Goal: Information Seeking & Learning: Learn about a topic

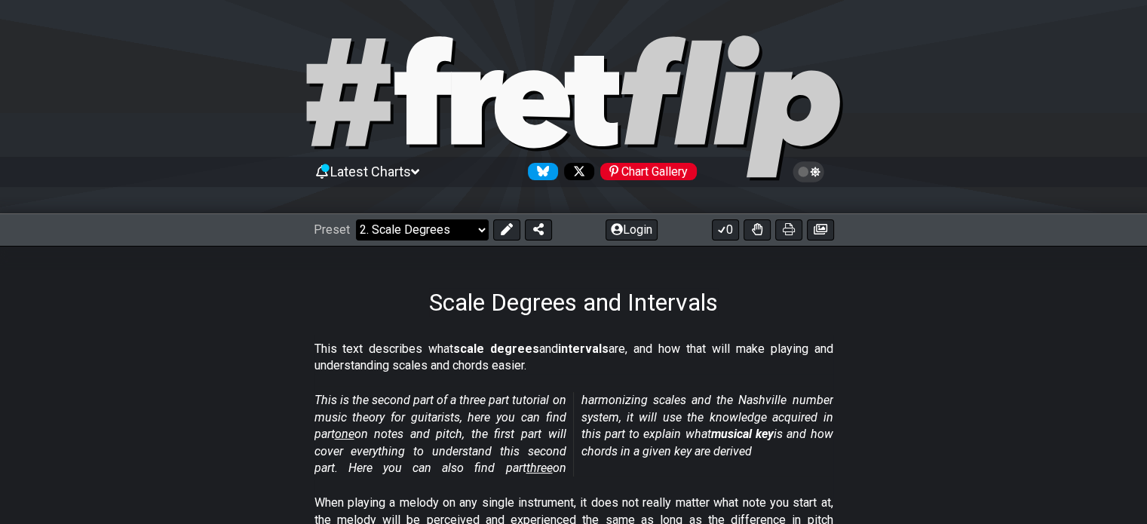
click at [464, 228] on select "Welcome to #fretflip! Initial Preset Custom Preset Minor Pentatonic Major Penta…" at bounding box center [422, 229] width 133 height 21
click at [474, 345] on strong "scale degrees" at bounding box center [496, 349] width 86 height 14
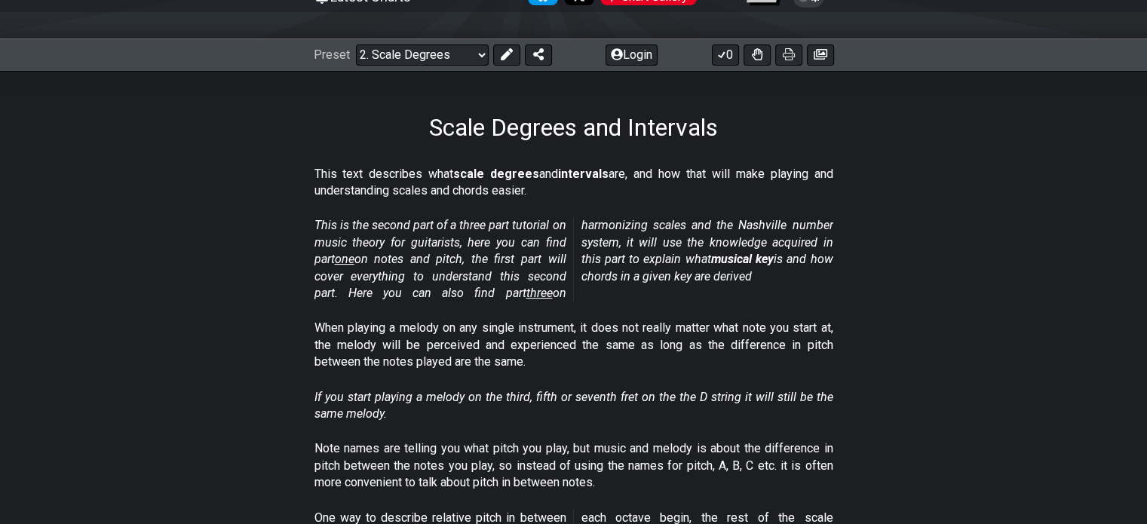
scroll to position [173, 0]
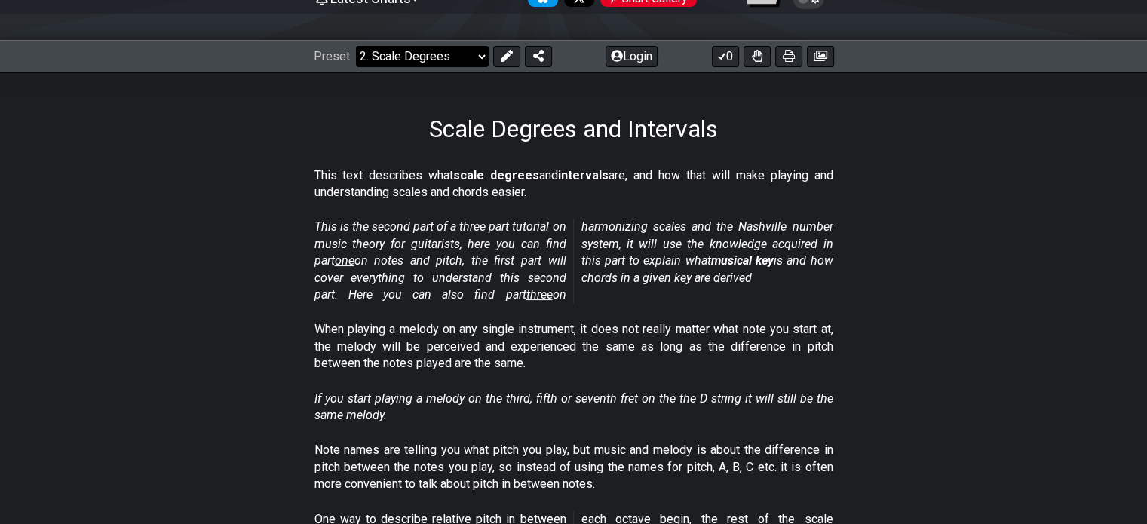
click at [440, 57] on select "Welcome to #fretflip! Initial Preset Custom Preset Minor Pentatonic Major Penta…" at bounding box center [422, 56] width 133 height 21
click at [356, 46] on select "Welcome to #fretflip! Initial Preset Custom Preset Minor Pentatonic Major Penta…" at bounding box center [422, 56] width 133 height 21
select select "/scale-degrees-and-intervals"
select select "C"
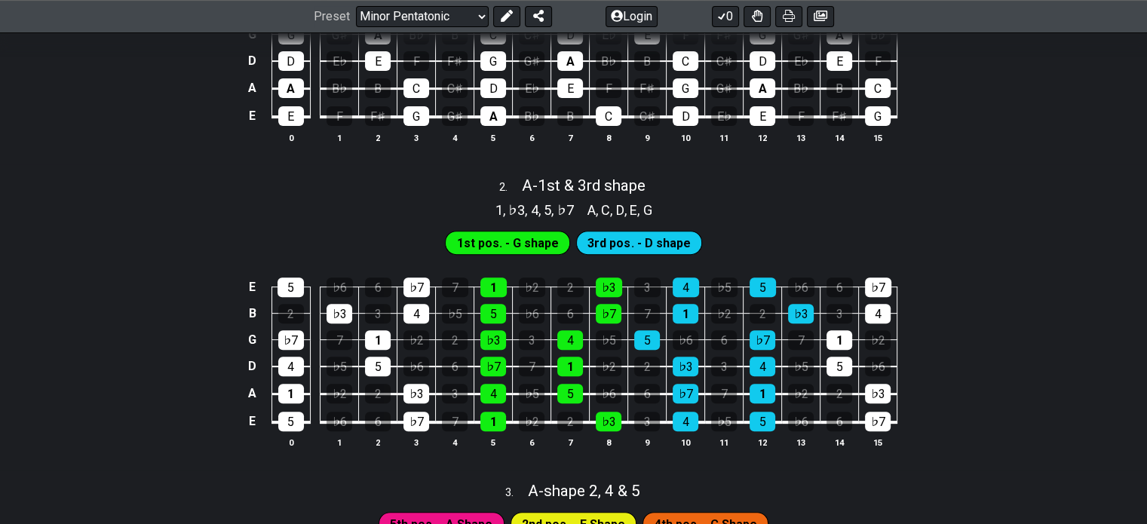
scroll to position [520, 0]
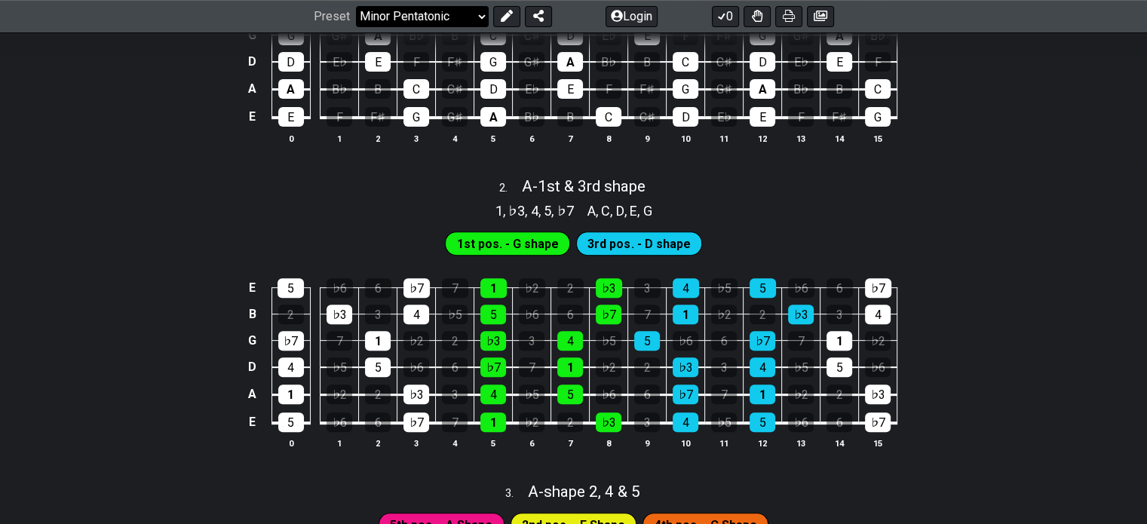
click at [383, 17] on select "Welcome to #fretflip! Initial Preset Custom Preset Minor Pentatonic Major Penta…" at bounding box center [422, 16] width 133 height 21
click at [356, 27] on select "Welcome to #fretflip! Initial Preset Custom Preset Minor Pentatonic Major Penta…" at bounding box center [422, 16] width 133 height 21
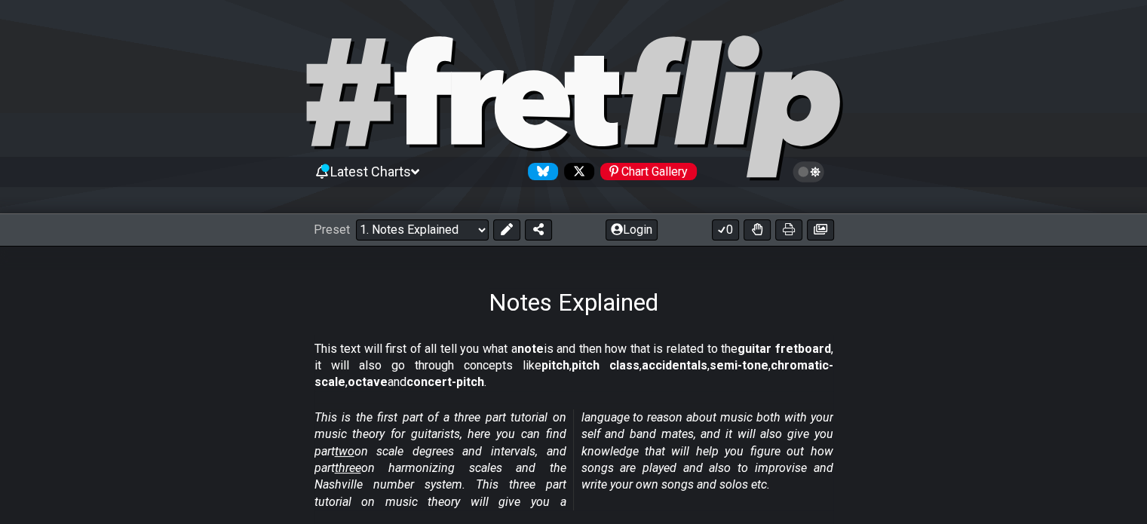
click at [250, 453] on section "This is the first part of a three part tutorial on music theory for guitarists,…" at bounding box center [573, 462] width 1147 height 119
click at [438, 233] on select "Welcome to #fretflip! Initial Preset Custom Preset Minor Pentatonic Major Penta…" at bounding box center [422, 229] width 133 height 21
click at [356, 219] on select "Welcome to #fretflip! Initial Preset Custom Preset Minor Pentatonic Major Penta…" at bounding box center [422, 229] width 133 height 21
select select "/minor-pentatonic"
select select "C"
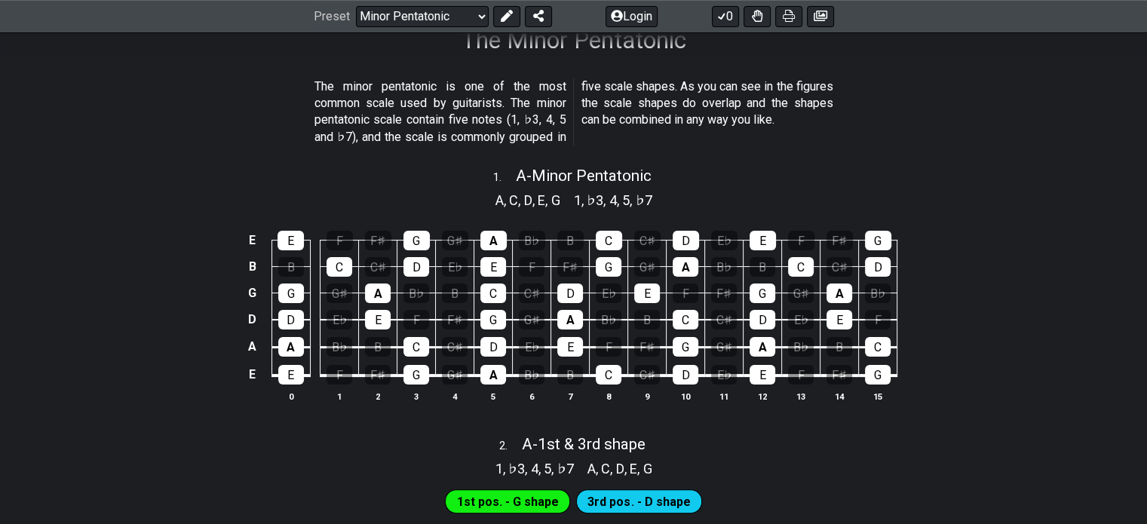
scroll to position [265, 0]
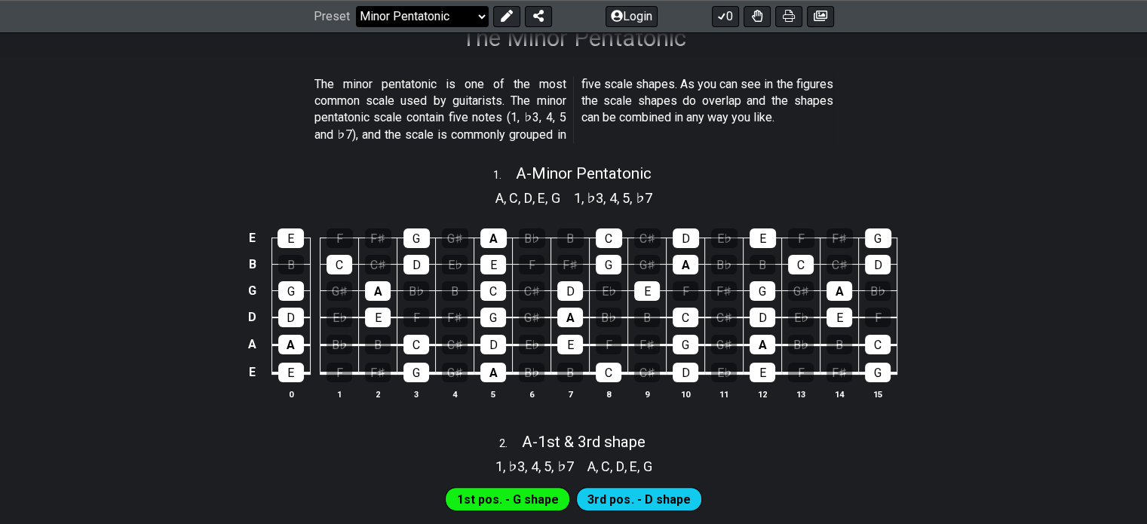
click at [480, 12] on select "Welcome to #fretflip! Initial Preset Custom Preset Minor Pentatonic Major Penta…" at bounding box center [422, 16] width 133 height 21
click at [356, 27] on select "Welcome to #fretflip! Initial Preset Custom Preset Minor Pentatonic Major Penta…" at bounding box center [422, 16] width 133 height 21
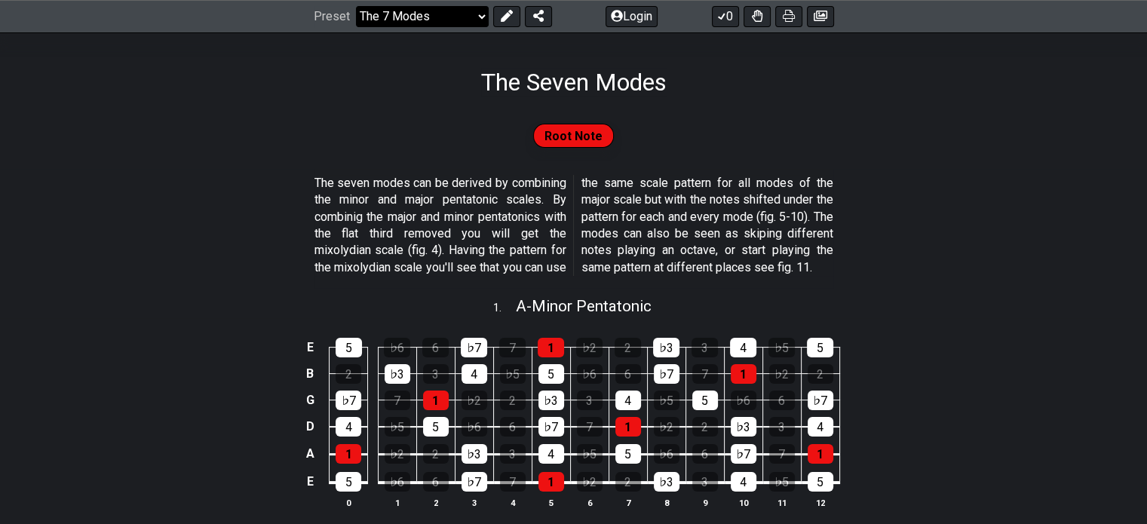
click at [449, 221] on p "The seven modes can be derived by combining the minor and major pentatonic scal…" at bounding box center [573, 225] width 519 height 101
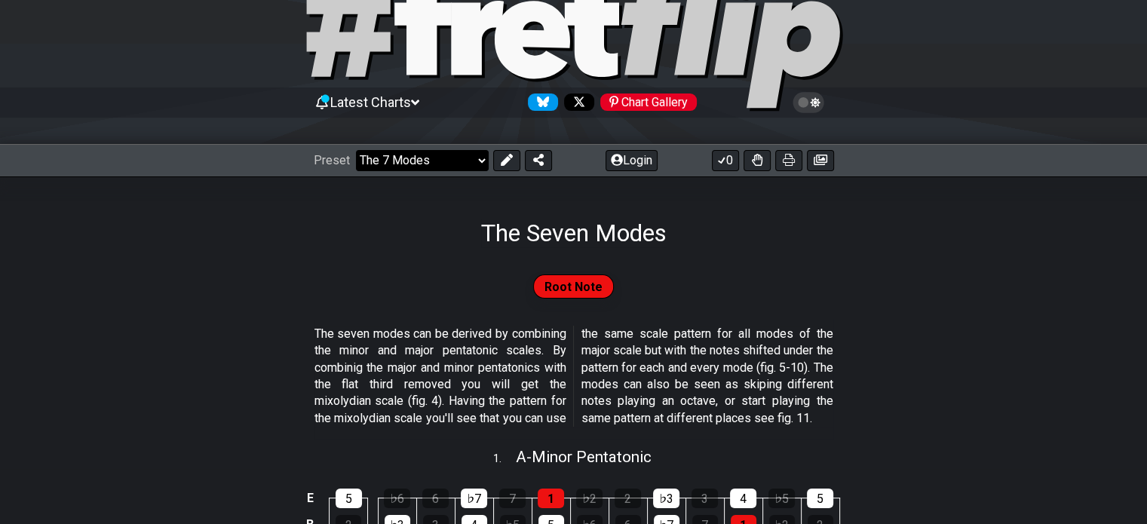
scroll to position [41, 0]
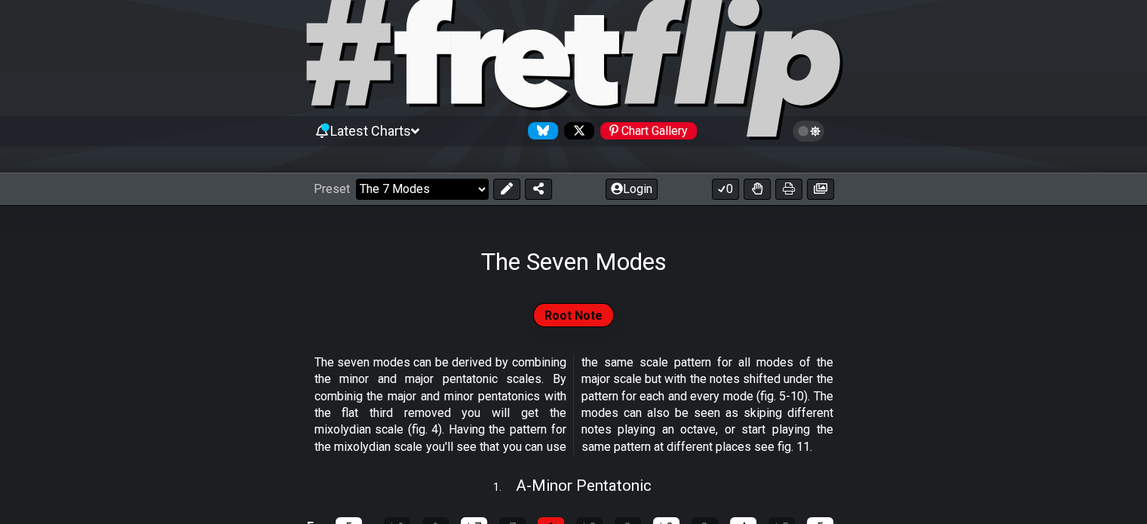
click at [443, 195] on select "Welcome to #fretflip! Initial Preset Custom Preset Minor Pentatonic Major Penta…" at bounding box center [422, 189] width 133 height 21
click at [356, 179] on select "Welcome to #fretflip! Initial Preset Custom Preset Minor Pentatonic Major Penta…" at bounding box center [422, 189] width 133 height 21
select select "/minor-pentatonic"
select select "C"
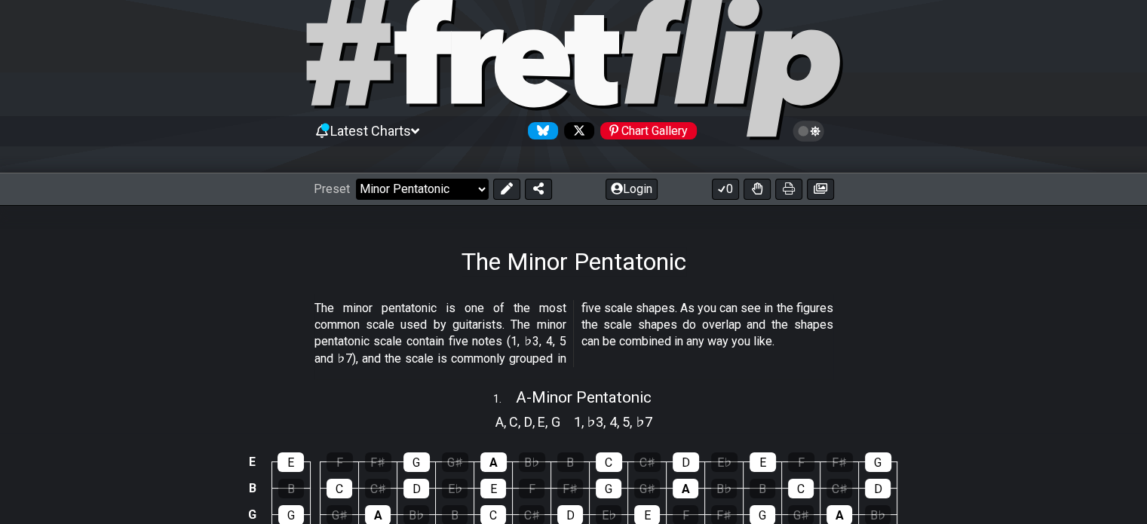
click at [463, 192] on select "Welcome to #fretflip! Initial Preset Custom Preset Minor Pentatonic Major Penta…" at bounding box center [422, 189] width 133 height 21
click at [356, 179] on select "Welcome to #fretflip! Initial Preset Custom Preset Minor Pentatonic Major Penta…" at bounding box center [422, 189] width 133 height 21
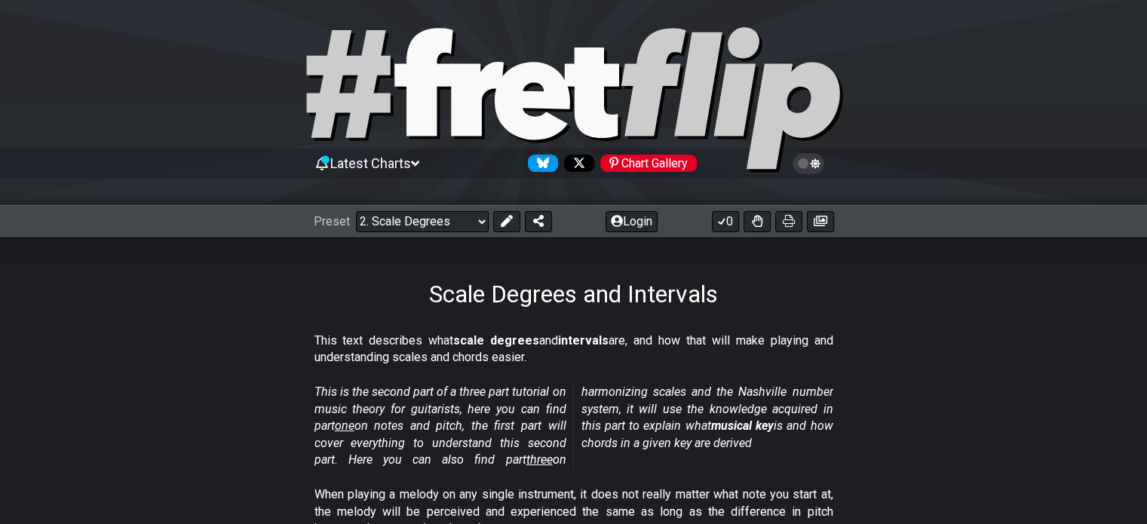
scroll to position [5, 0]
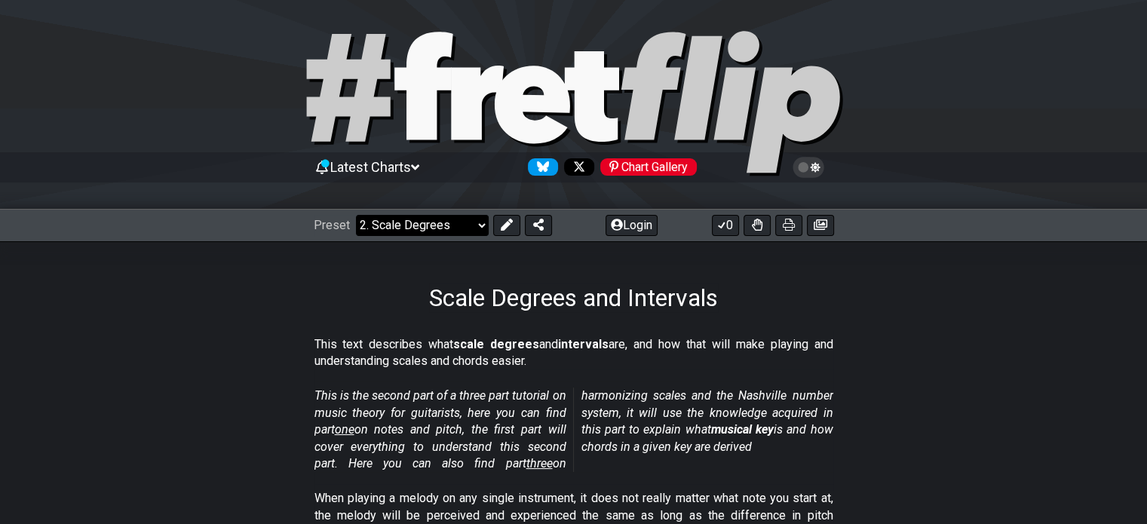
click at [437, 228] on select "Welcome to #fretflip! Initial Preset Custom Preset Minor Pentatonic Major Penta…" at bounding box center [422, 225] width 133 height 21
click at [356, 215] on select "Welcome to #fretflip! Initial Preset Custom Preset Minor Pentatonic Major Penta…" at bounding box center [422, 225] width 133 height 21
select select "/how-to-solo"
select select "C"
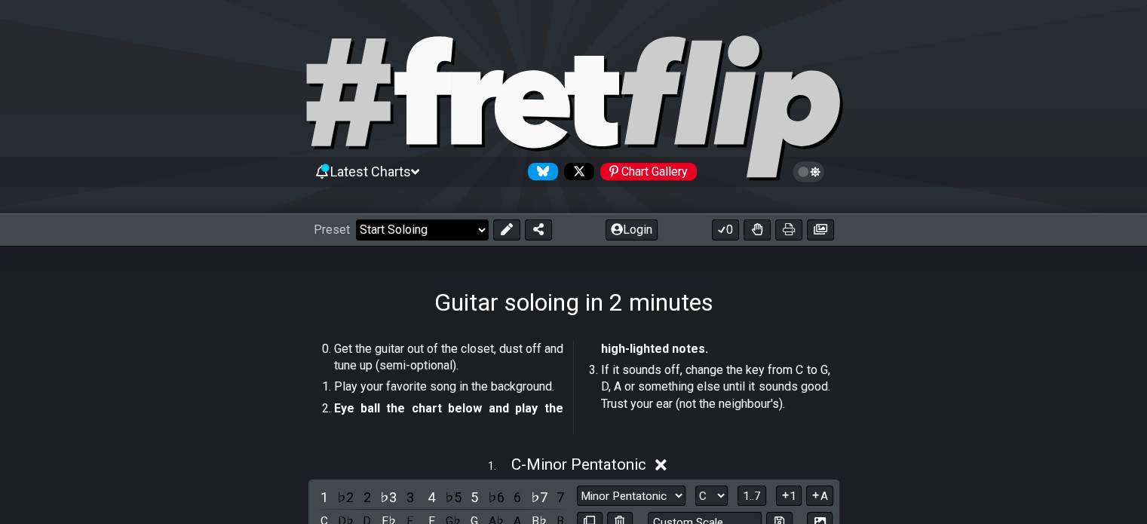
click at [434, 231] on select "Welcome to #fretflip! Initial Preset Custom Preset Minor Pentatonic Major Penta…" at bounding box center [422, 229] width 133 height 21
click at [356, 219] on select "Welcome to #fretflip! Initial Preset Custom Preset Minor Pentatonic Major Penta…" at bounding box center [422, 229] width 133 height 21
select select "/user-defined"
select select "A"
select select "Testing 1, 3 and 4"
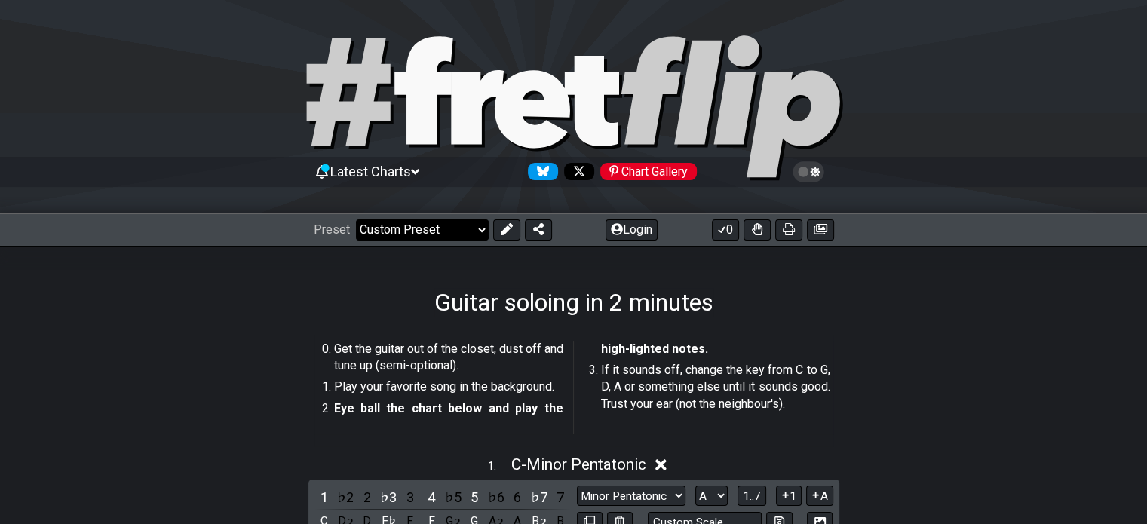
select select "A"
select select "C"
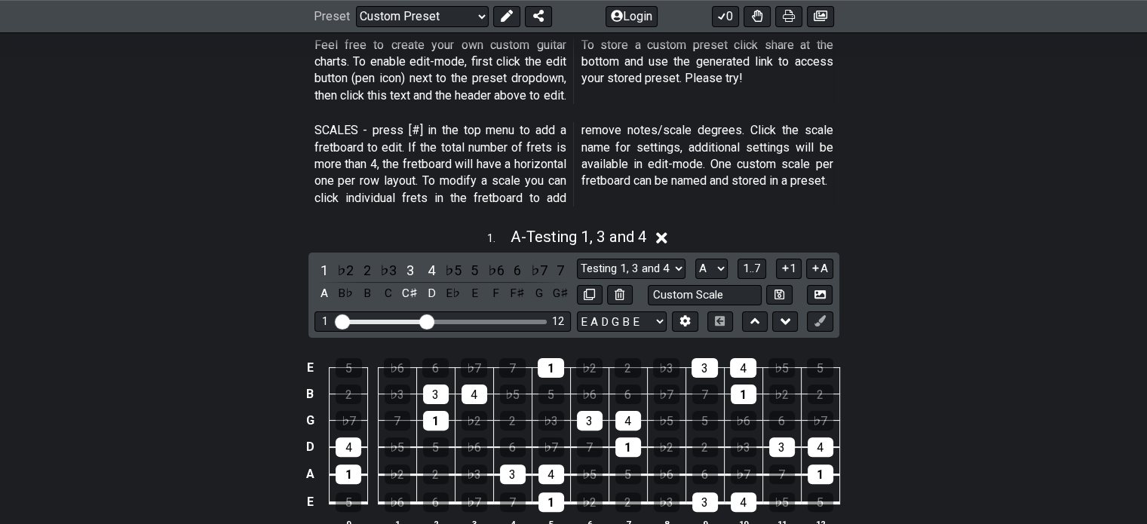
scroll to position [302, 0]
